Goal: Task Accomplishment & Management: Manage account settings

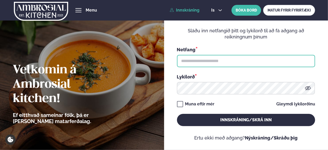
click at [216, 61] on input "text" at bounding box center [246, 61] width 138 height 12
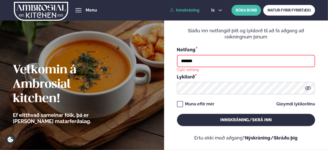
type input "**********"
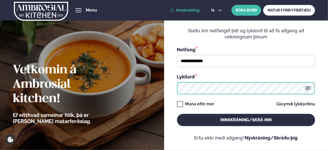
click at [177, 114] on button "Innskráning/Skrá inn" at bounding box center [246, 120] width 138 height 12
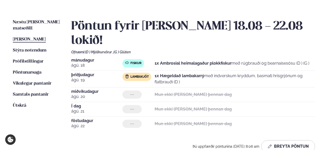
scroll to position [113, 0]
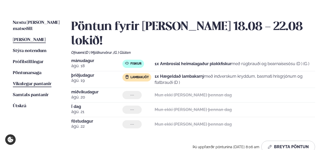
click at [27, 82] on span "Vikulegar pantanir" at bounding box center [32, 84] width 39 height 4
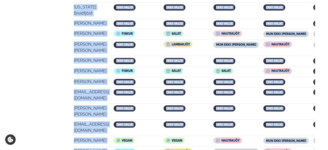
scroll to position [1082, 0]
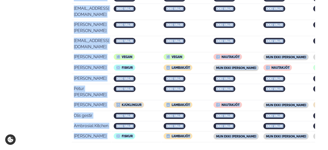
drag, startPoint x: 75, startPoint y: 60, endPoint x: 295, endPoint y: 14, distance: 225.4
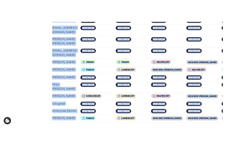
scroll to position [1081, 0]
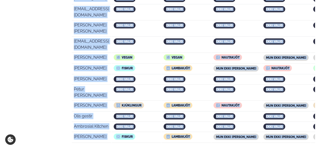
copy table "Lorem ipsu dol. 97 sit. 23 ame. 50 con. 97 adi. 50 Elitsedd Eiusmodt Incidi Utl…"
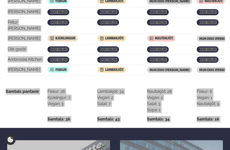
scroll to position [1092, 0]
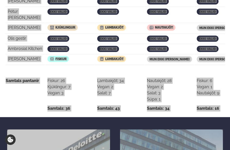
copy table "Lorem ipsu dol. 97 sit. 23 ame. 50 con. 97 adi. 50 Elitsedd Eiusmodt Incidi Utl…"
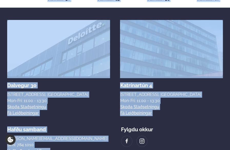
scroll to position [1226, 0]
